Goal: Use online tool/utility: Use online tool/utility

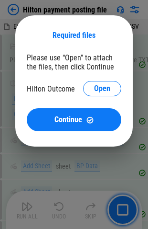
scroll to position [1601, 0]
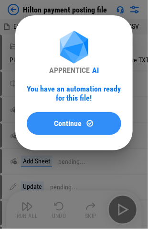
click at [63, 124] on span "Continue" at bounding box center [69, 124] width 28 height 8
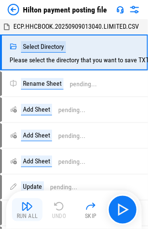
click at [26, 211] on img "button" at bounding box center [27, 205] width 11 height 11
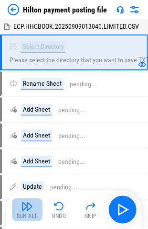
click at [26, 213] on div "Run All" at bounding box center [28, 216] width 22 height 6
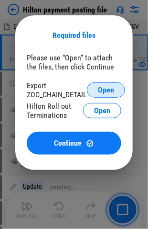
click at [105, 88] on span "Open" at bounding box center [106, 90] width 16 height 8
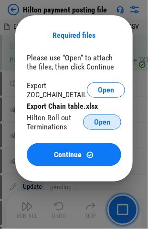
click at [100, 124] on span "Open" at bounding box center [102, 122] width 16 height 8
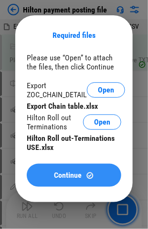
click at [59, 174] on span "Continue" at bounding box center [69, 175] width 28 height 8
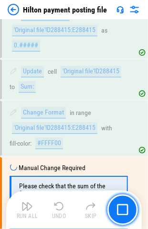
scroll to position [971, 0]
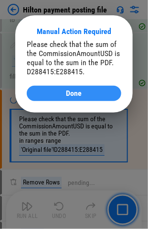
click at [52, 94] on div "Done" at bounding box center [74, 93] width 72 height 8
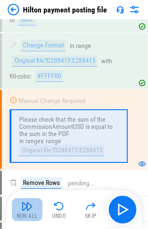
click at [27, 210] on img "button" at bounding box center [27, 205] width 11 height 11
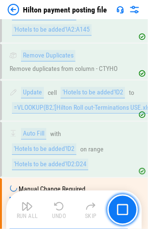
scroll to position [2453, 0]
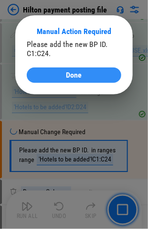
click at [69, 76] on span "Done" at bounding box center [74, 75] width 16 height 8
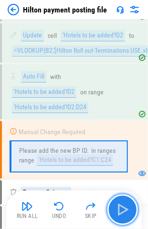
click at [119, 207] on img "button" at bounding box center [122, 209] width 15 height 15
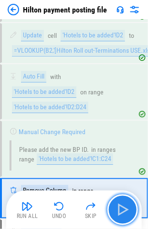
click at [119, 207] on img "button" at bounding box center [122, 209] width 15 height 15
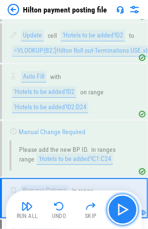
click at [119, 207] on img "button" at bounding box center [122, 209] width 15 height 15
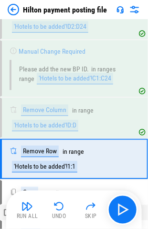
scroll to position [2541, 0]
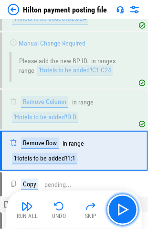
click at [119, 207] on img "button" at bounding box center [122, 209] width 15 height 15
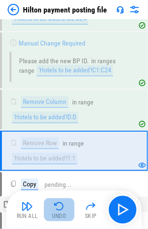
click at [62, 210] on img "button" at bounding box center [59, 205] width 11 height 11
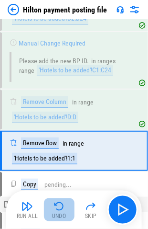
click at [58, 210] on img "button" at bounding box center [59, 205] width 11 height 11
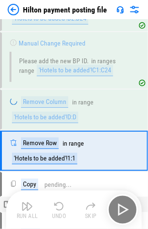
click at [58, 210] on div "Run All Undo Skip" at bounding box center [75, 209] width 126 height 31
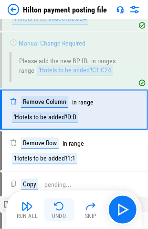
click at [58, 210] on img "button" at bounding box center [59, 205] width 11 height 11
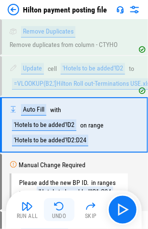
scroll to position [2396, 0]
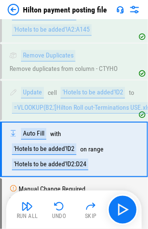
click at [57, 212] on button "Undo" at bounding box center [59, 209] width 31 height 23
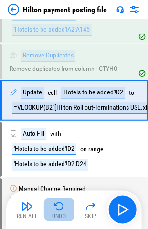
click at [59, 209] on img "button" at bounding box center [59, 205] width 11 height 11
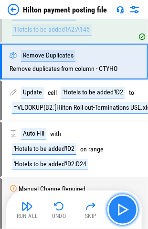
click at [122, 211] on img "button" at bounding box center [122, 209] width 15 height 15
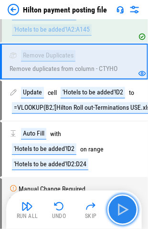
click at [121, 216] on img "button" at bounding box center [122, 209] width 15 height 15
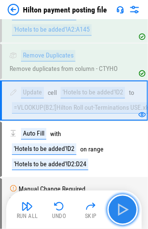
click at [124, 209] on img "button" at bounding box center [122, 209] width 15 height 15
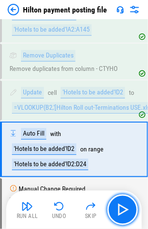
click at [118, 208] on img "button" at bounding box center [122, 209] width 15 height 15
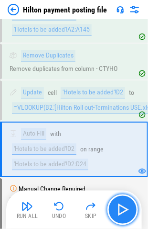
click at [119, 208] on img "button" at bounding box center [122, 209] width 15 height 15
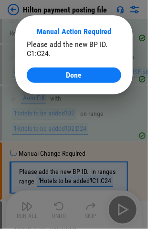
scroll to position [2453, 0]
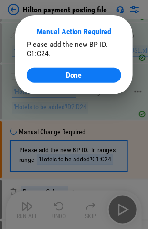
click at [77, 75] on span "Done" at bounding box center [74, 75] width 16 height 8
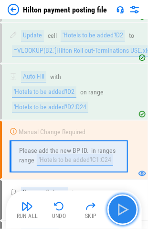
click at [125, 213] on img "button" at bounding box center [122, 209] width 15 height 15
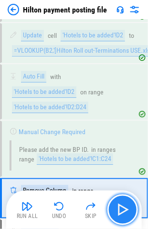
click at [125, 210] on img "button" at bounding box center [122, 209] width 15 height 15
click at [124, 209] on img "button" at bounding box center [122, 209] width 15 height 15
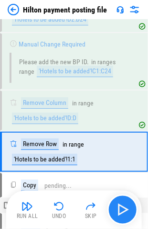
scroll to position [2541, 0]
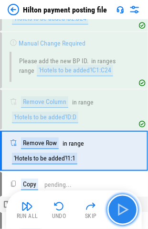
click at [123, 209] on img "button" at bounding box center [122, 209] width 15 height 15
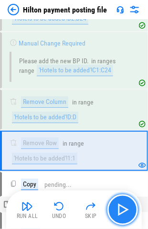
click at [123, 209] on img "button" at bounding box center [122, 209] width 15 height 15
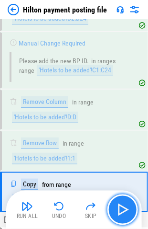
click at [123, 209] on img "button" at bounding box center [122, 209] width 15 height 15
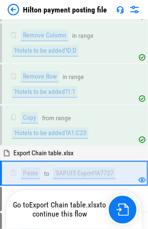
scroll to position [2629, 0]
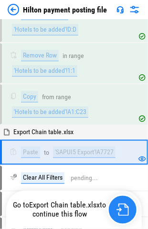
click at [120, 209] on img "button" at bounding box center [123, 209] width 12 height 12
click at [121, 209] on img "button" at bounding box center [123, 209] width 12 height 12
click at [124, 208] on img "button" at bounding box center [123, 209] width 12 height 12
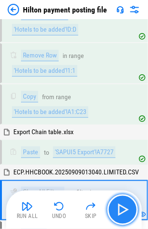
click at [119, 207] on img "button" at bounding box center [122, 209] width 15 height 15
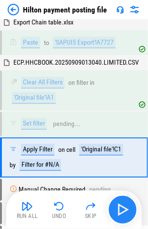
scroll to position [2742, 0]
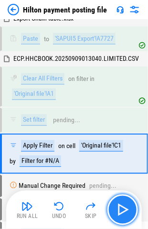
click at [119, 209] on img "button" at bounding box center [122, 209] width 15 height 15
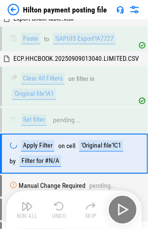
click at [120, 209] on div "Run All Undo Skip" at bounding box center [75, 209] width 126 height 31
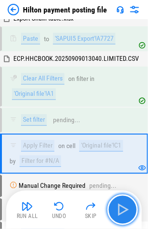
click at [121, 208] on img "button" at bounding box center [122, 209] width 15 height 15
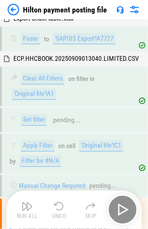
scroll to position [2818, 0]
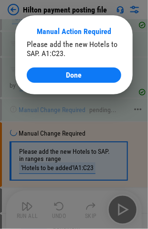
click at [75, 72] on span "Done" at bounding box center [74, 75] width 16 height 8
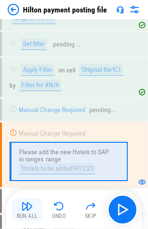
click at [24, 208] on img "button" at bounding box center [27, 205] width 11 height 11
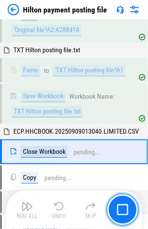
scroll to position [3565, 0]
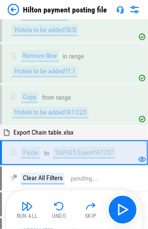
scroll to position [2629, 0]
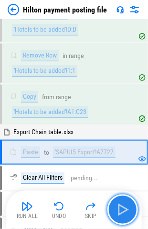
click at [122, 210] on img "button" at bounding box center [122, 209] width 15 height 15
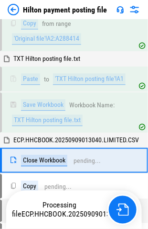
scroll to position [3565, 0]
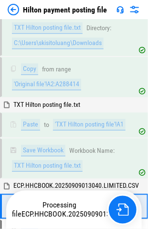
scroll to position [3565, 0]
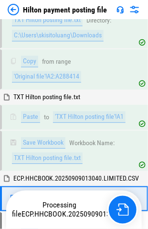
scroll to position [3565, 0]
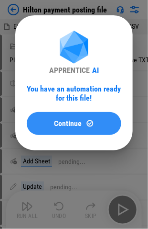
click at [67, 122] on span "Continue" at bounding box center [69, 124] width 28 height 8
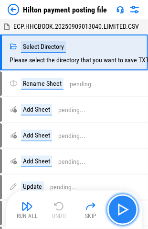
click at [121, 207] on img "button" at bounding box center [122, 209] width 15 height 15
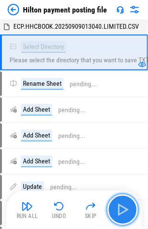
click at [117, 210] on img "button" at bounding box center [122, 209] width 15 height 15
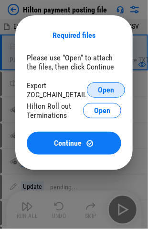
click at [105, 92] on span "Open" at bounding box center [106, 90] width 16 height 8
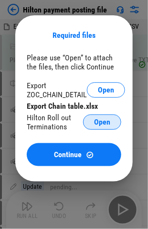
click at [101, 122] on span "Open" at bounding box center [102, 122] width 16 height 8
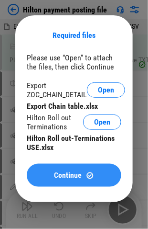
click at [61, 174] on span "Continue" at bounding box center [69, 175] width 28 height 8
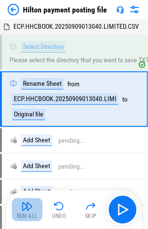
click at [22, 209] on img "button" at bounding box center [27, 205] width 11 height 11
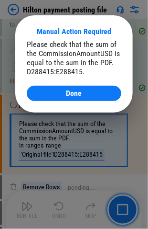
scroll to position [971, 0]
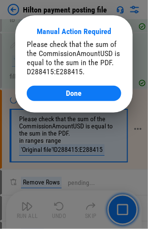
click at [73, 92] on span "Done" at bounding box center [74, 93] width 16 height 8
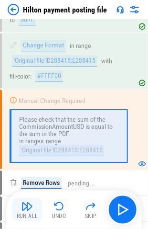
click at [23, 210] on img "button" at bounding box center [27, 205] width 11 height 11
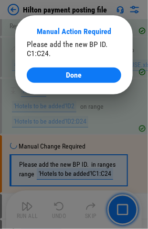
scroll to position [2453, 0]
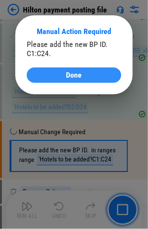
click at [59, 77] on div "Done" at bounding box center [74, 75] width 72 height 8
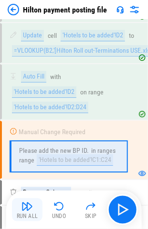
click at [29, 209] on img "button" at bounding box center [27, 205] width 11 height 11
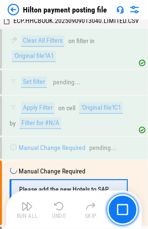
scroll to position [2818, 0]
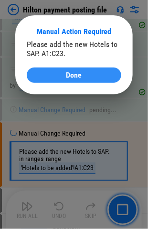
click at [76, 76] on span "Done" at bounding box center [74, 75] width 16 height 8
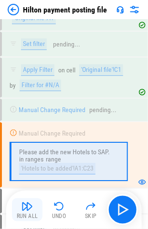
click at [22, 211] on img "button" at bounding box center [27, 205] width 11 height 11
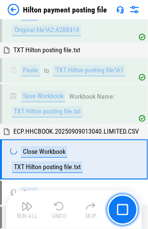
scroll to position [3565, 0]
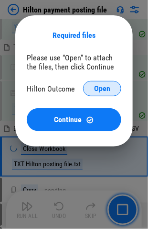
click at [101, 88] on span "Open" at bounding box center [102, 89] width 16 height 8
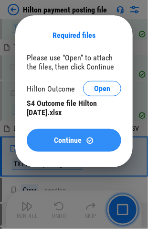
click at [58, 140] on span "Continue" at bounding box center [69, 140] width 28 height 8
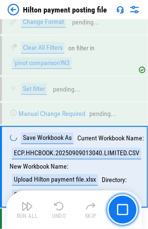
scroll to position [5262, 0]
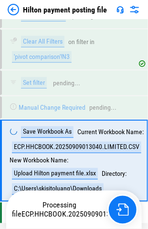
scroll to position [5262, 0]
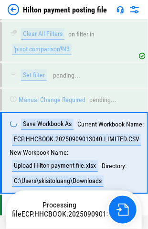
scroll to position [5262, 0]
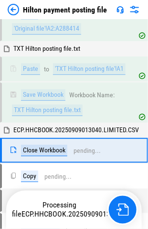
scroll to position [3565, 0]
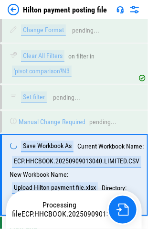
scroll to position [5262, 0]
